Goal: Task Accomplishment & Management: Complete application form

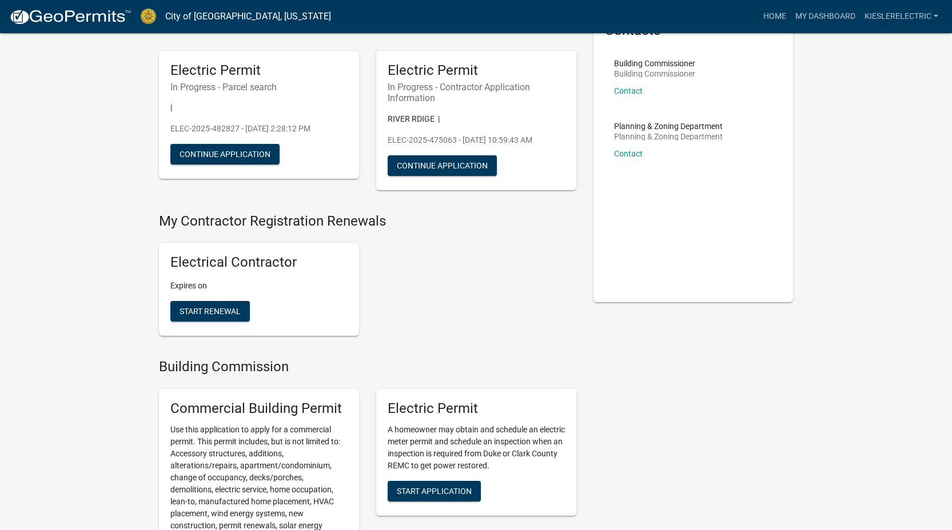
scroll to position [185, 0]
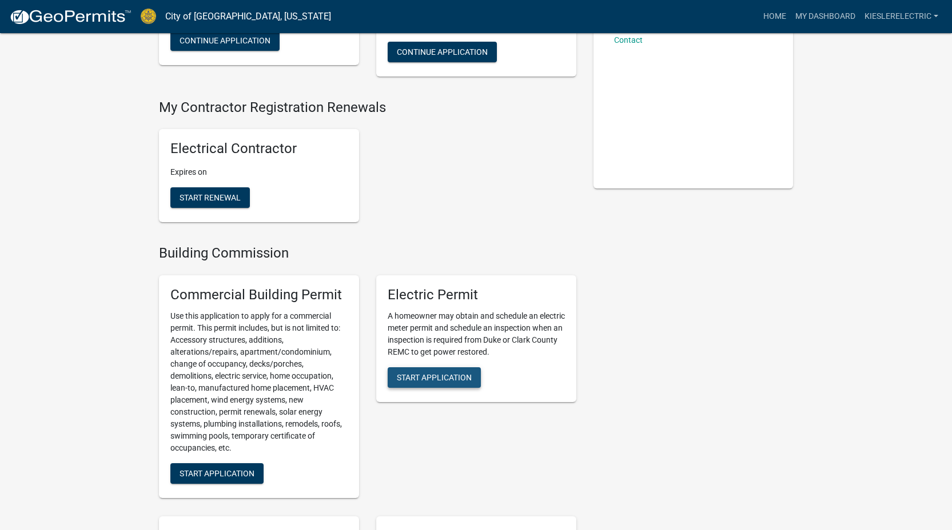
click at [446, 374] on span "Start Application" at bounding box center [434, 377] width 75 height 9
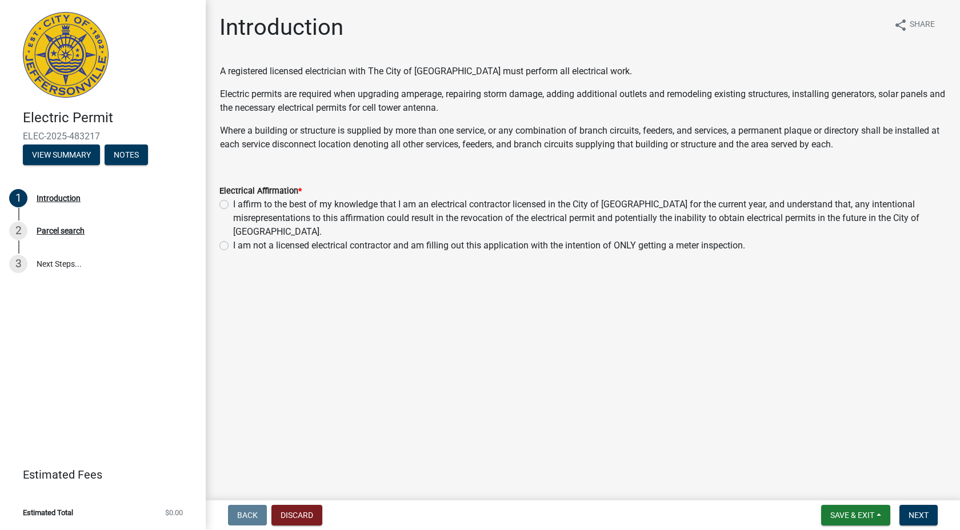
click at [233, 204] on label "I affirm to the best of my knowledge that I am an electrical contractor license…" at bounding box center [589, 218] width 713 height 41
click at [233, 204] on input "I affirm to the best of my knowledge that I am an electrical contractor license…" at bounding box center [236, 201] width 7 height 7
radio input "true"
click at [914, 510] on button "Next" at bounding box center [919, 515] width 38 height 21
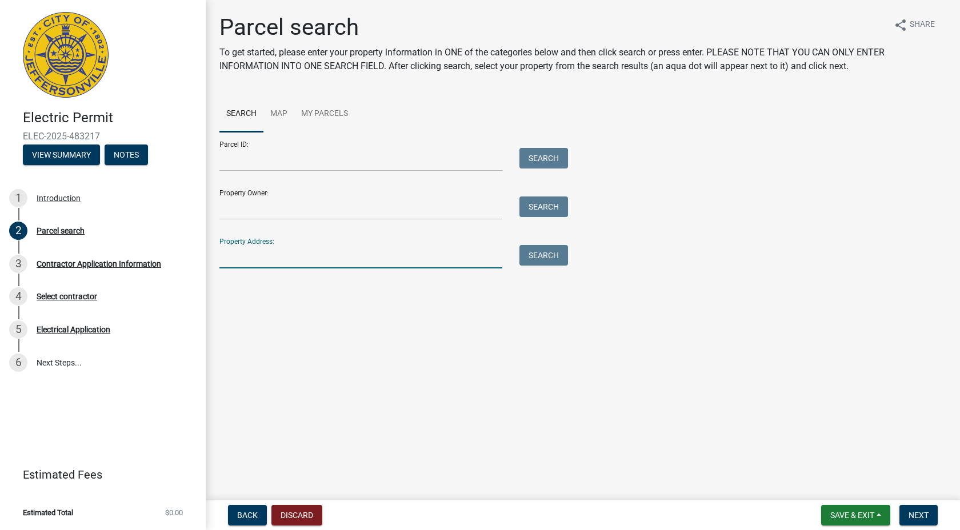
click at [269, 269] on input "Property Address:" at bounding box center [361, 256] width 283 height 23
type input "1603 [PERSON_NAME]"
click at [548, 266] on button "Search" at bounding box center [544, 255] width 49 height 21
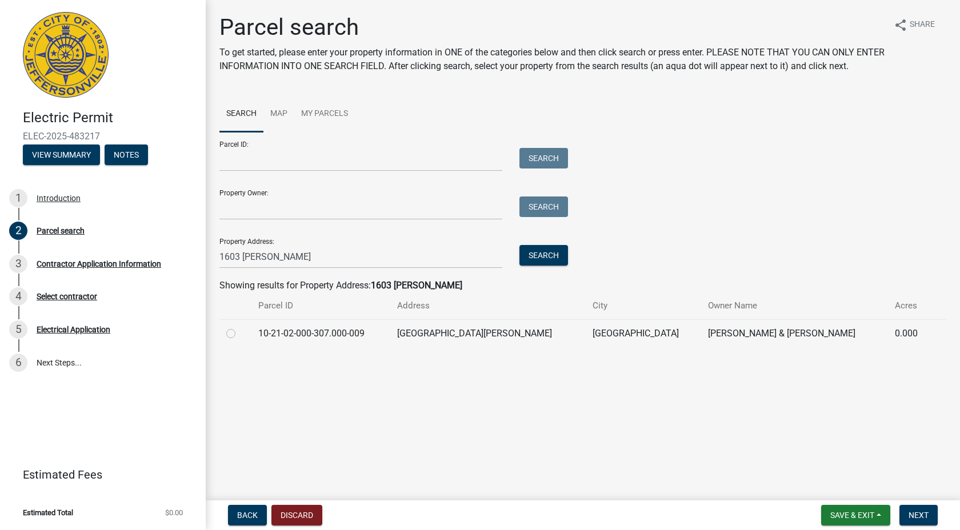
click at [240, 327] on label at bounding box center [240, 327] width 0 height 0
click at [240, 334] on input "radio" at bounding box center [243, 330] width 7 height 7
radio input "true"
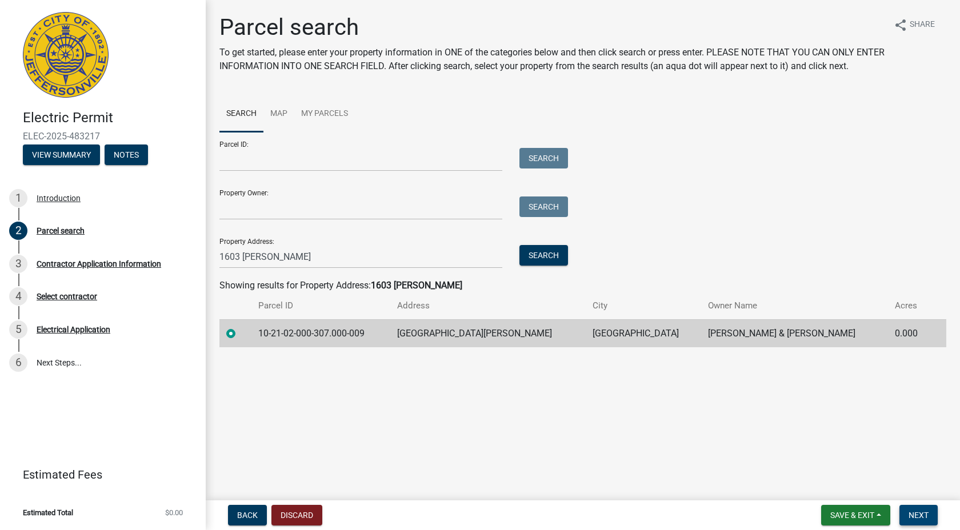
click at [930, 512] on button "Next" at bounding box center [919, 515] width 38 height 21
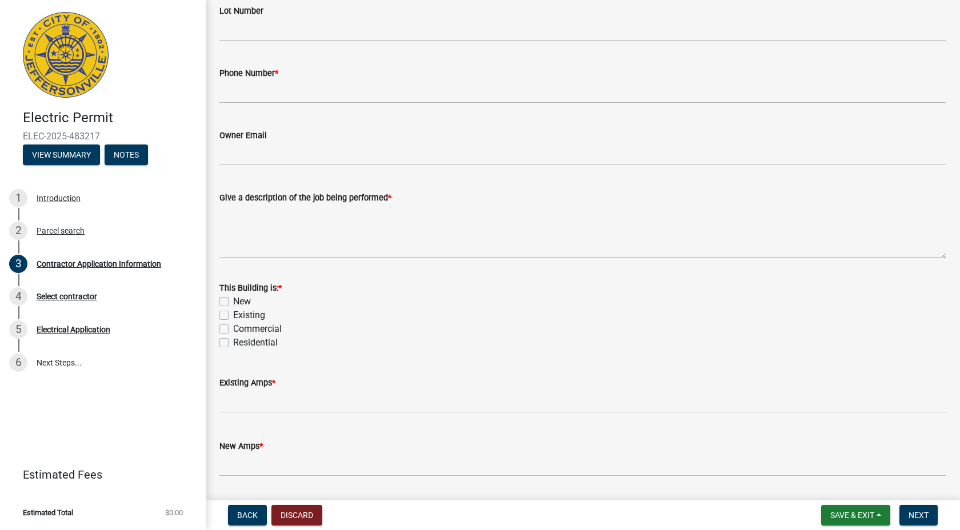
scroll to position [451, 0]
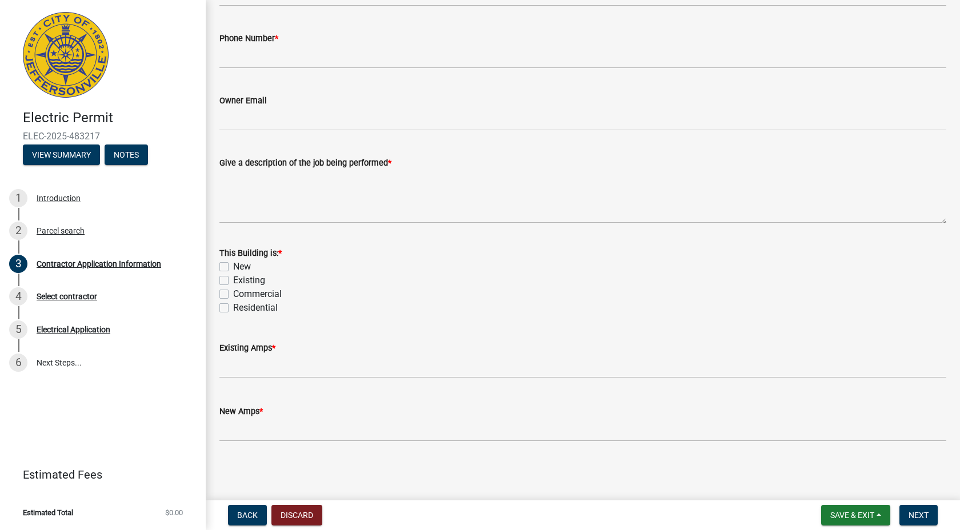
click at [233, 265] on label "New" at bounding box center [242, 267] width 18 height 14
click at [233, 265] on input "New" at bounding box center [236, 263] width 7 height 7
checkbox input "true"
checkbox input "false"
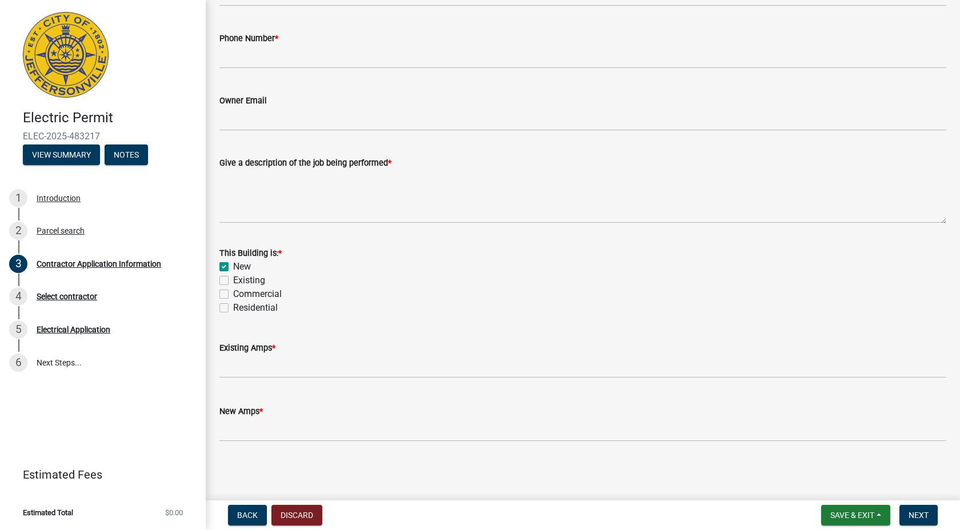
checkbox input "false"
click at [262, 369] on input "text" at bounding box center [583, 366] width 727 height 23
click at [234, 364] on input "0" at bounding box center [583, 366] width 727 height 23
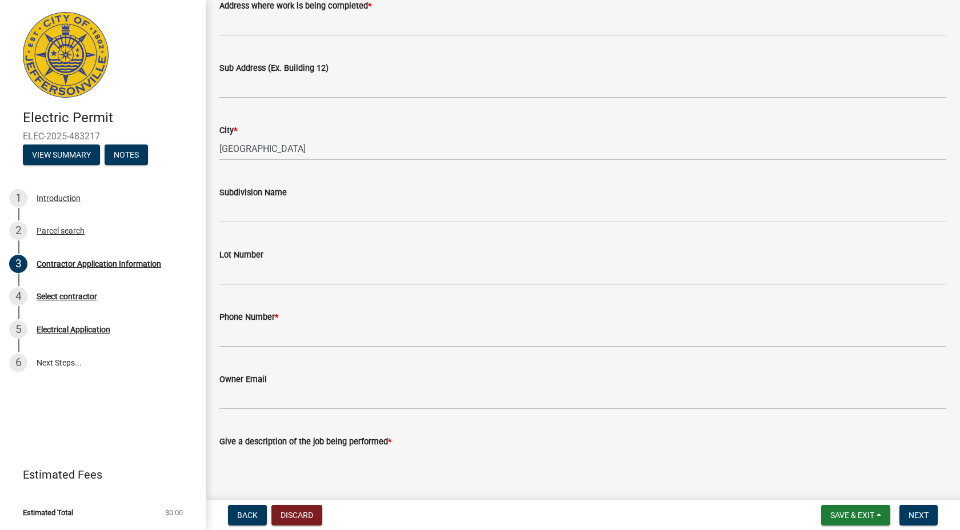
scroll to position [166, 0]
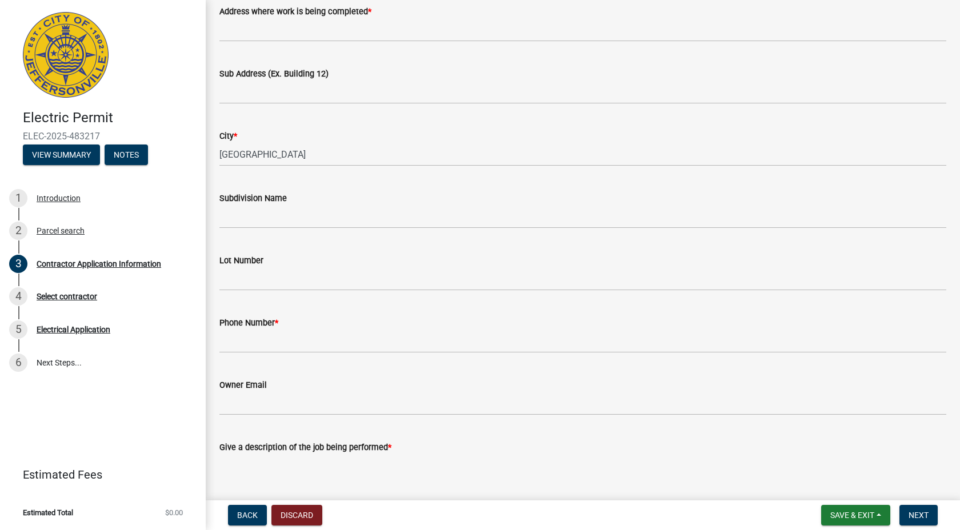
type input "0"
click at [256, 345] on input "Phone Number *" at bounding box center [583, 341] width 727 height 23
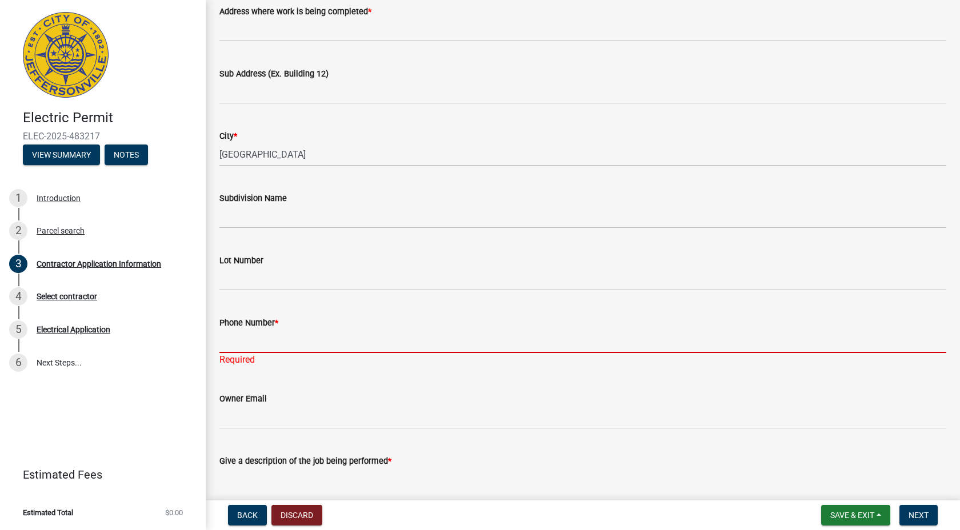
paste input "[PHONE_NUMBER]"
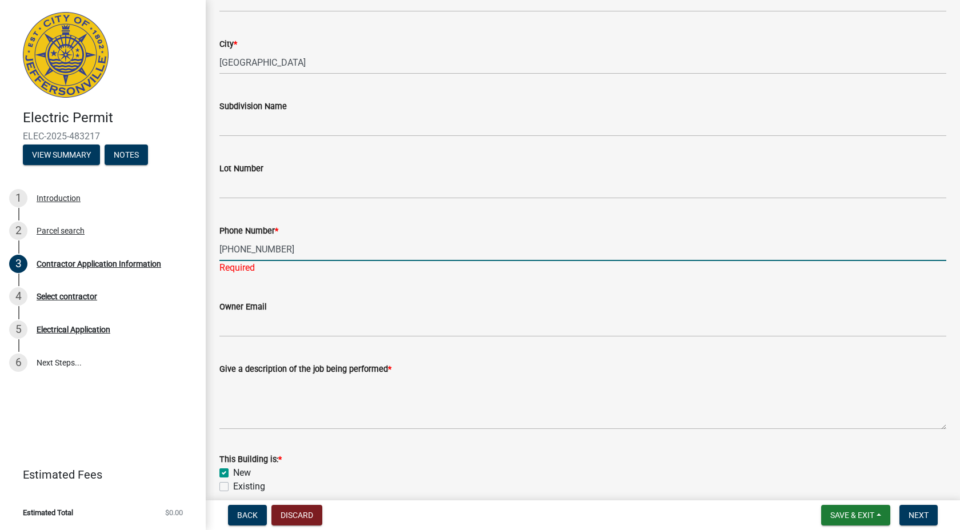
scroll to position [294, 0]
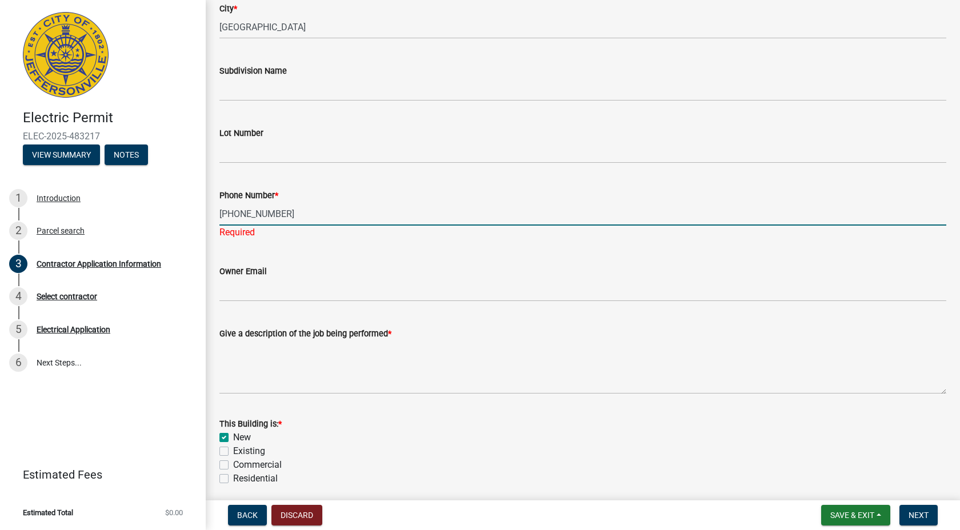
type input "[PHONE_NUMBER]"
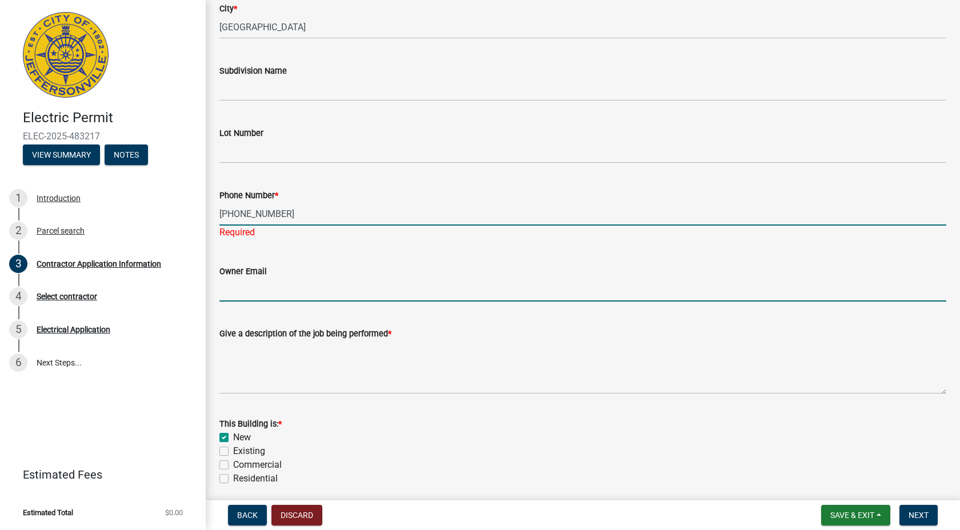
click at [294, 280] on input "Owner Email" at bounding box center [583, 289] width 727 height 23
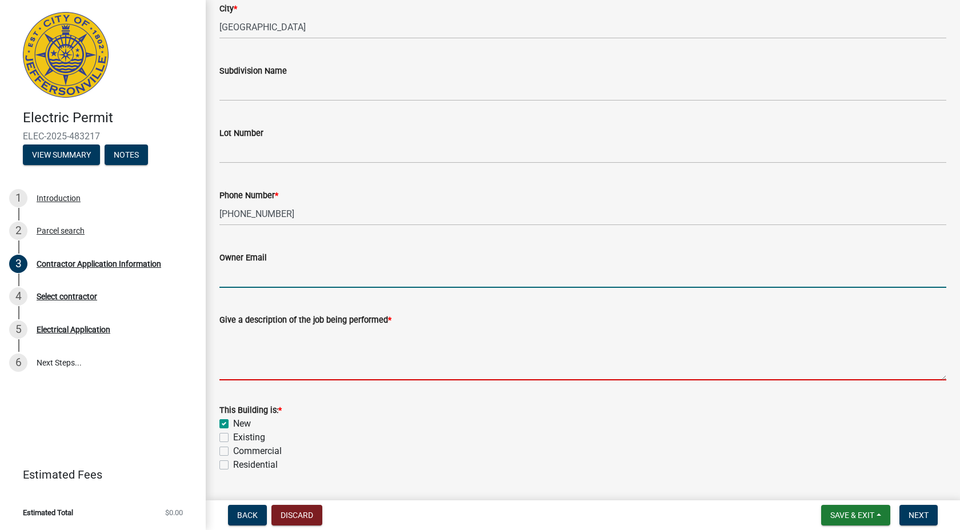
click at [238, 373] on textarea "Give a description of the job being performed *" at bounding box center [583, 354] width 727 height 54
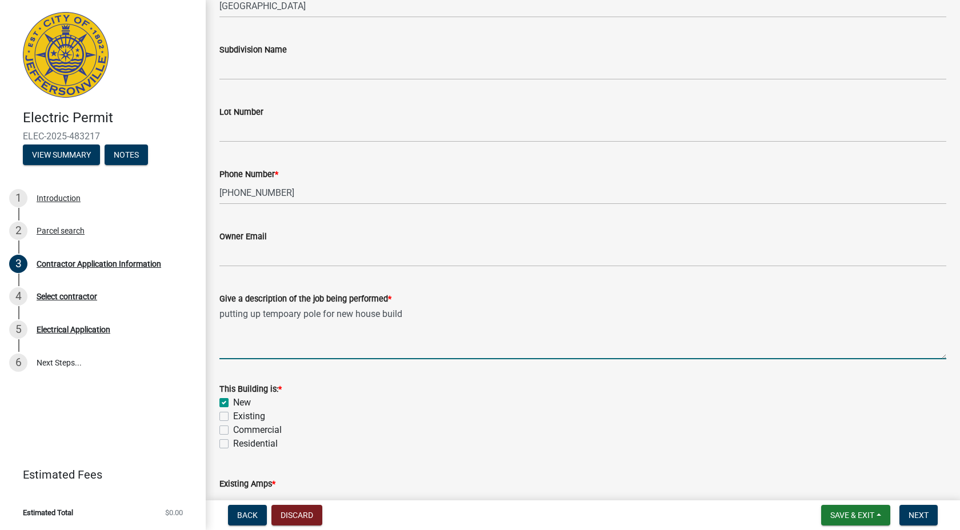
scroll to position [451, 0]
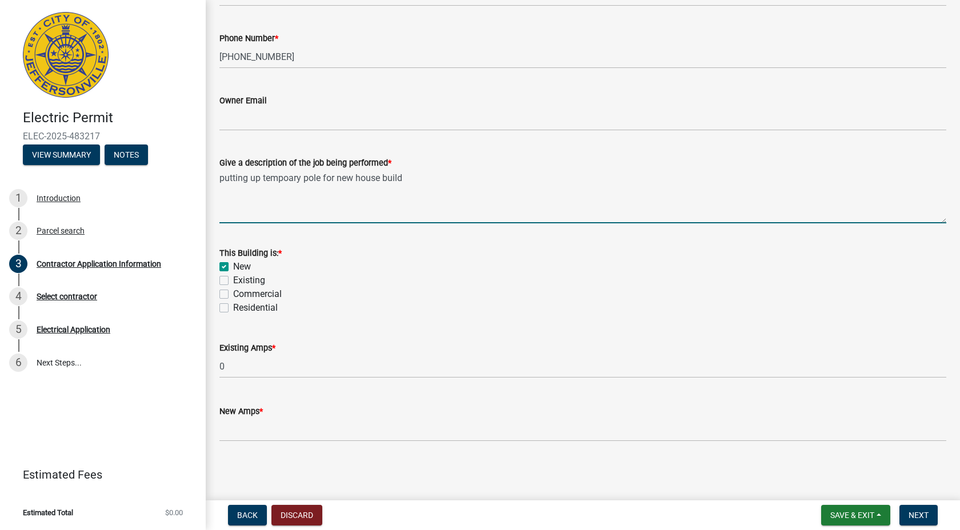
type textarea "putting up tempoary pole for new house build"
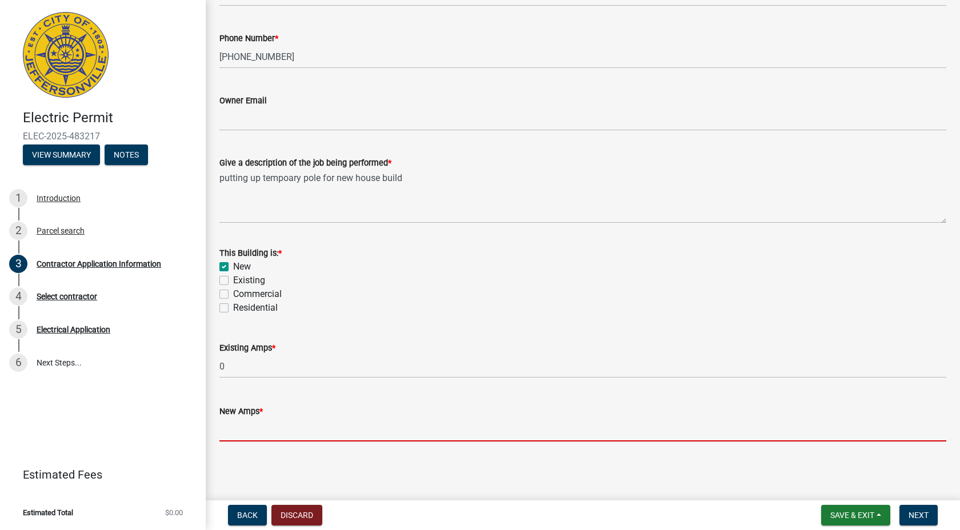
click at [244, 428] on input "text" at bounding box center [583, 429] width 727 height 23
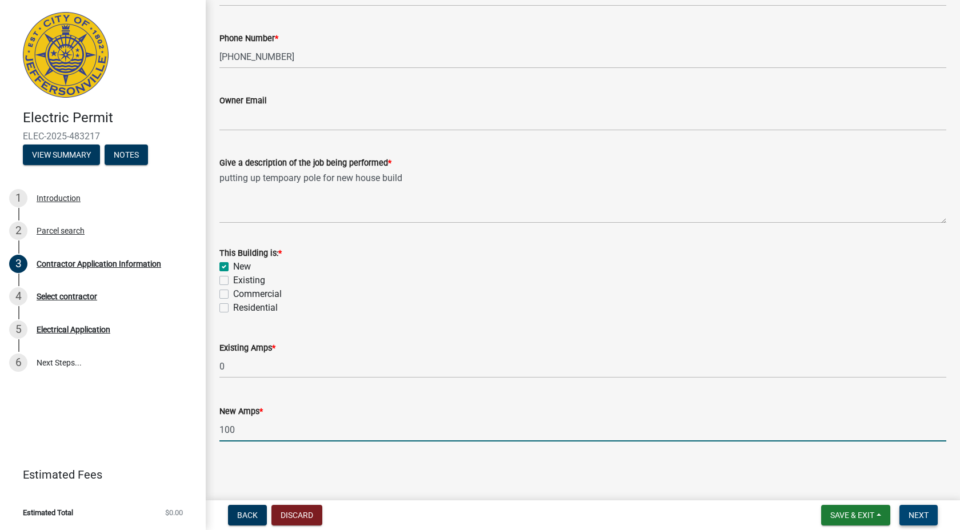
type input "100"
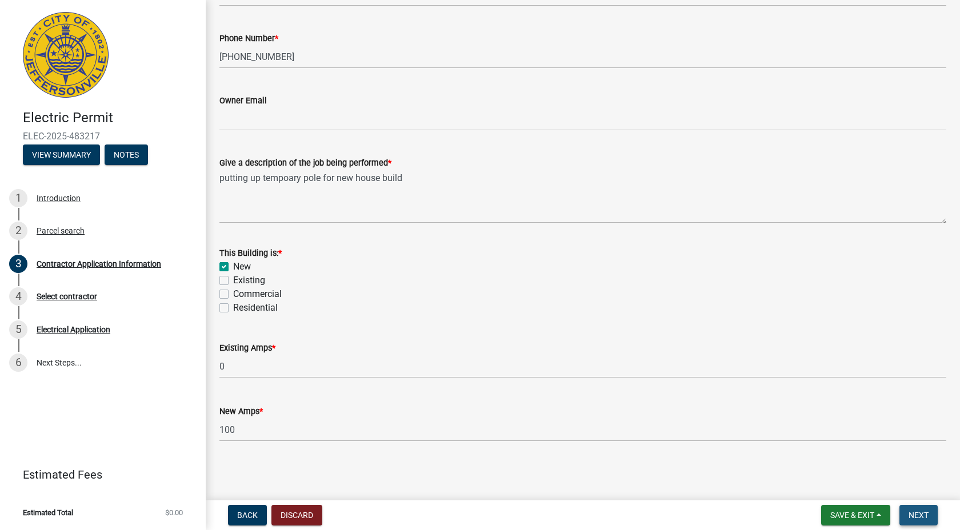
click at [911, 513] on span "Next" at bounding box center [919, 515] width 20 height 9
click at [919, 520] on span "Next" at bounding box center [919, 515] width 20 height 9
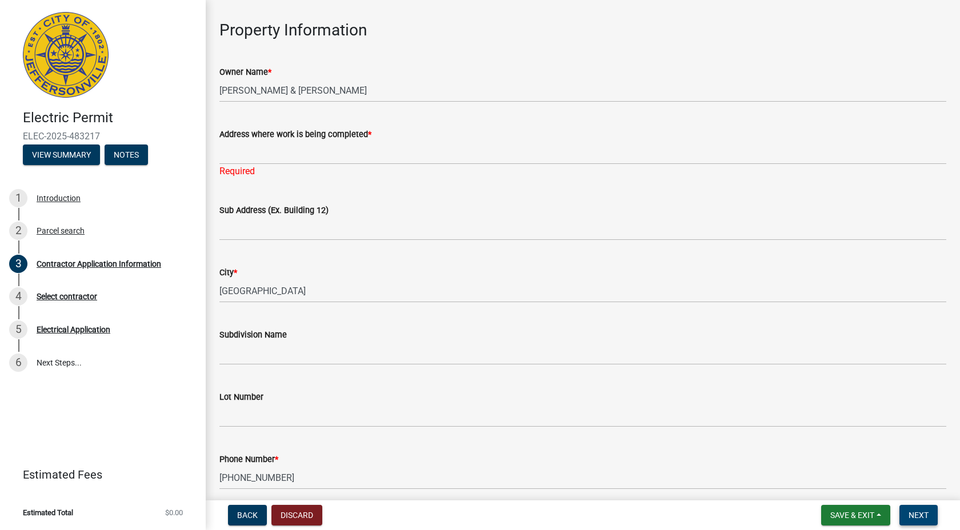
scroll to position [29, 0]
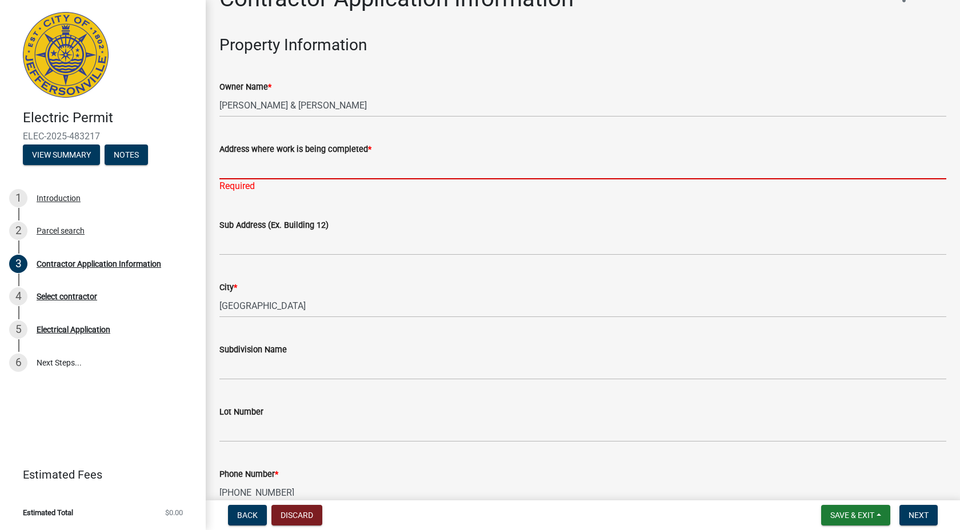
click at [265, 166] on input "Address where work is being completed *" at bounding box center [583, 167] width 727 height 23
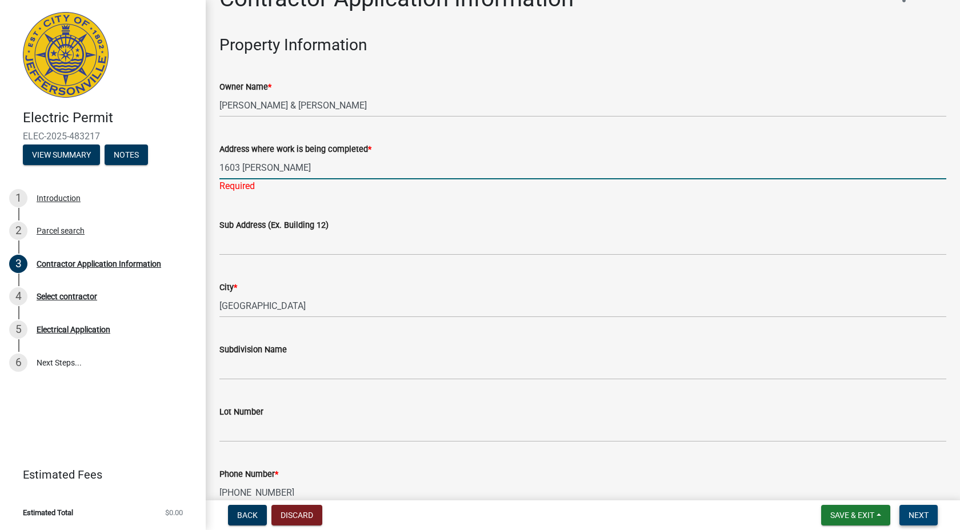
type input "1603 [PERSON_NAME]"
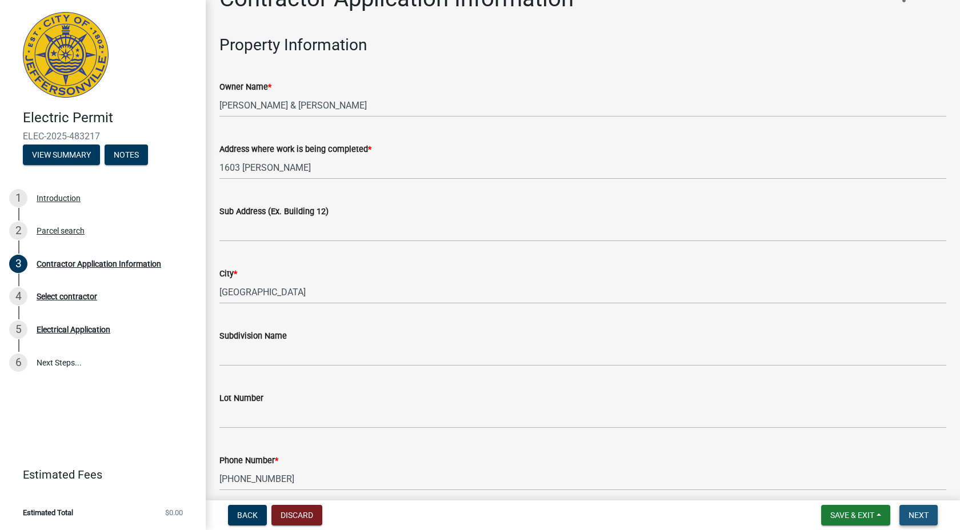
click at [923, 511] on span "Next" at bounding box center [919, 515] width 20 height 9
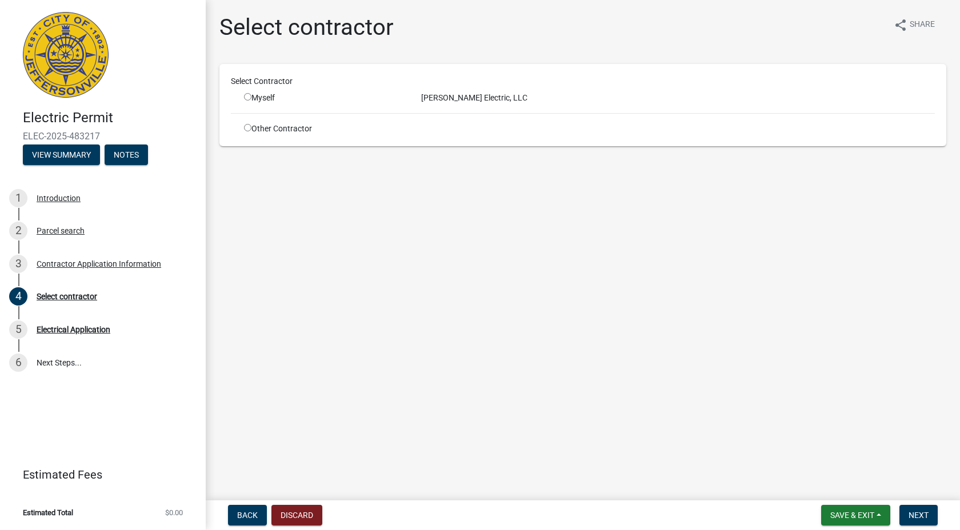
click at [249, 93] on input "radio" at bounding box center [247, 96] width 7 height 7
radio input "true"
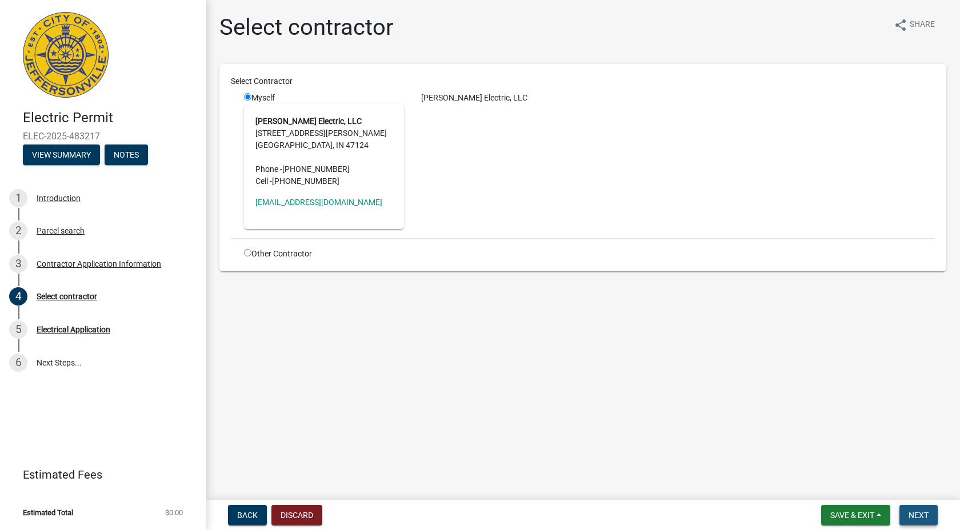
click at [925, 514] on span "Next" at bounding box center [919, 515] width 20 height 9
